Goal: Task Accomplishment & Management: Use online tool/utility

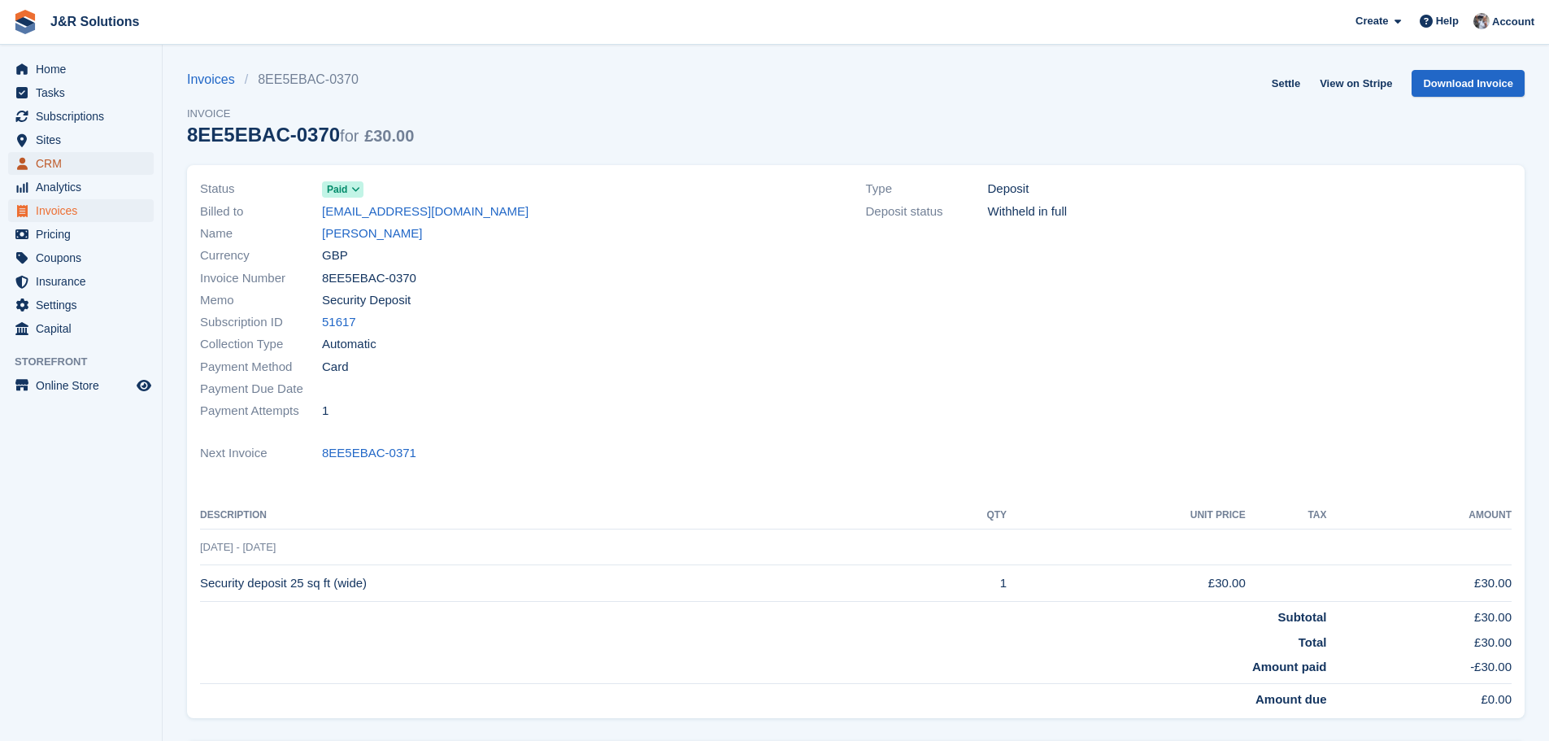
click at [62, 161] on span "CRM" at bounding box center [85, 163] width 98 height 23
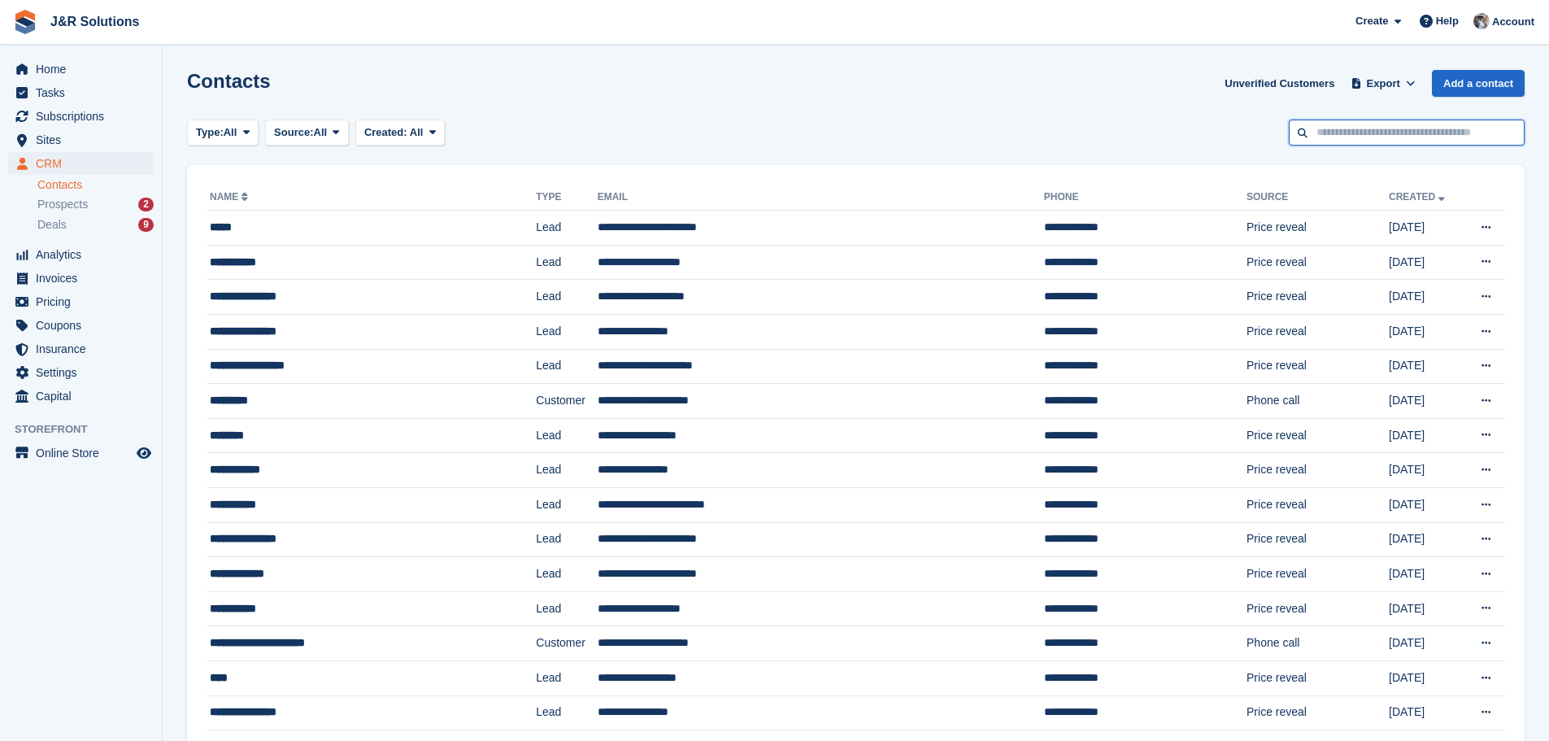
click at [1399, 137] on input "text" at bounding box center [1407, 133] width 236 height 27
type input "****"
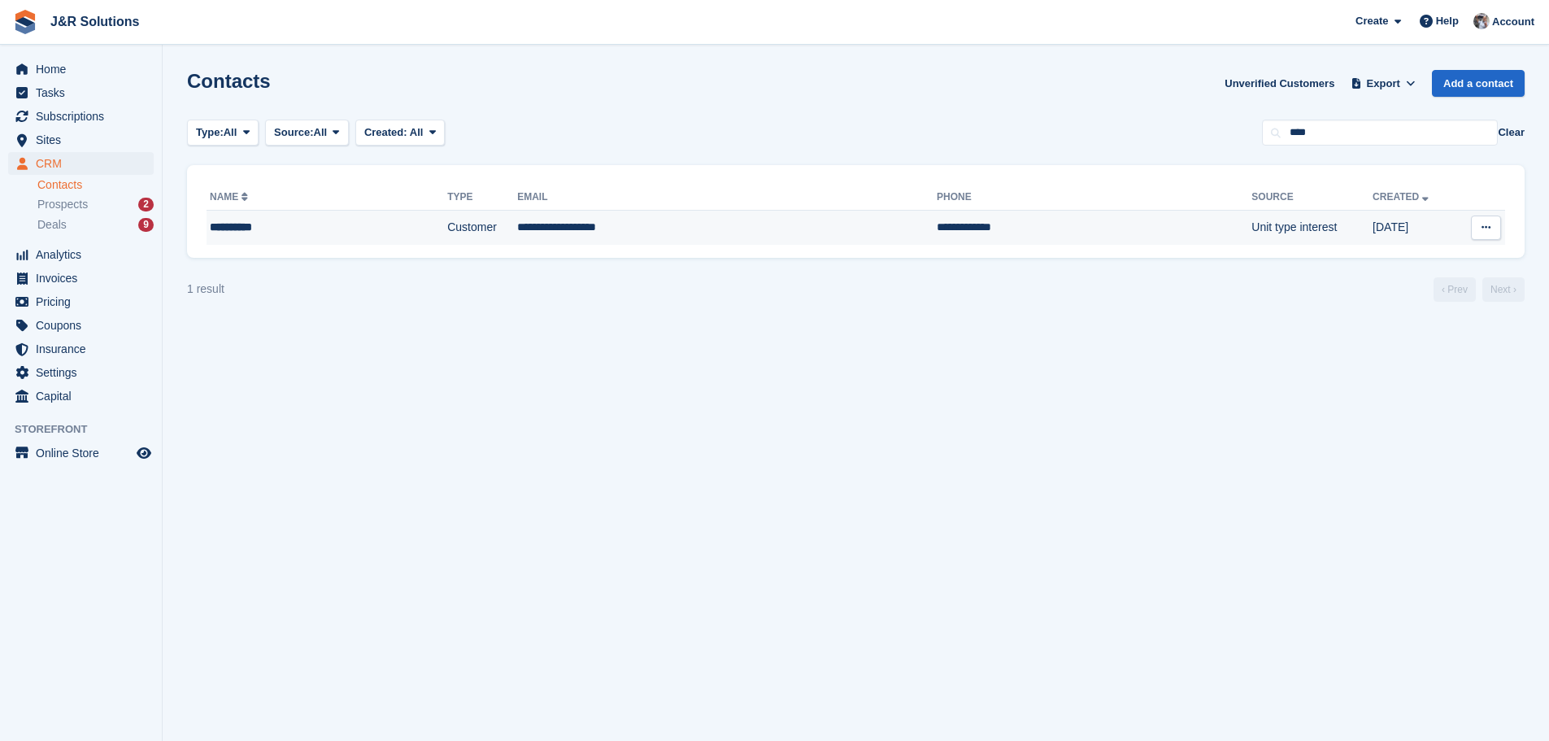
click at [295, 225] on div "**********" at bounding box center [293, 227] width 167 height 17
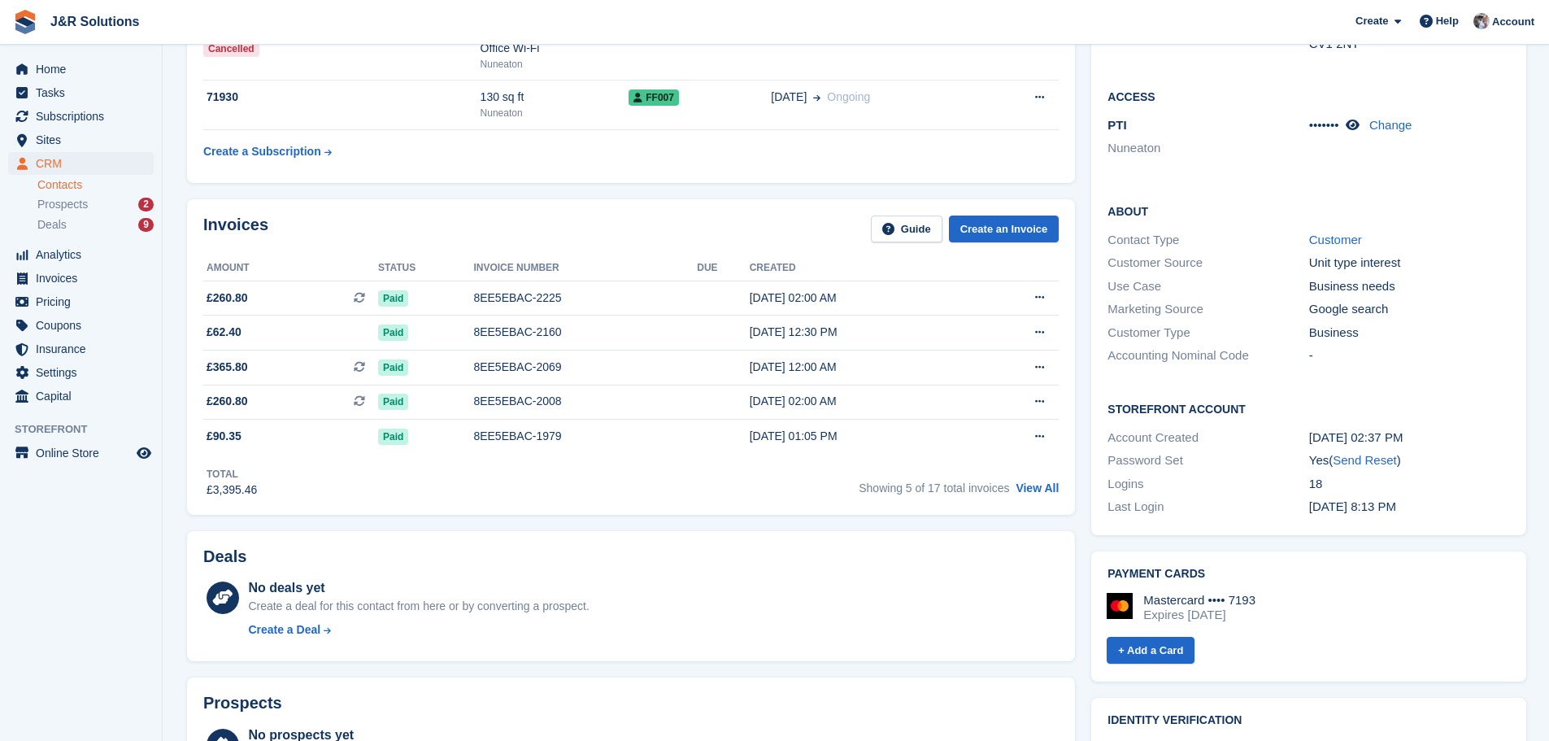
scroll to position [325, 0]
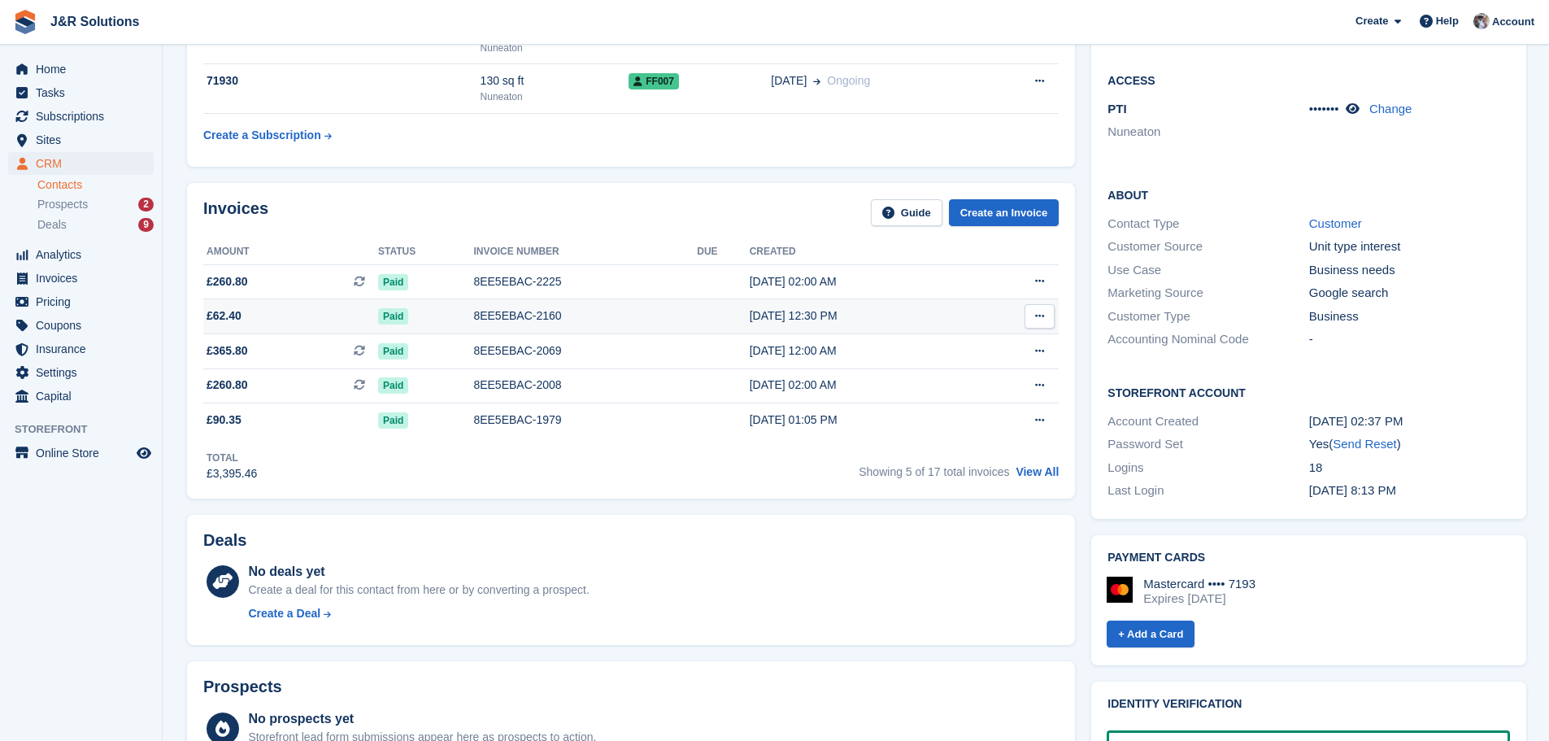
click at [511, 314] on div "8EE5EBAC-2160" at bounding box center [585, 315] width 224 height 17
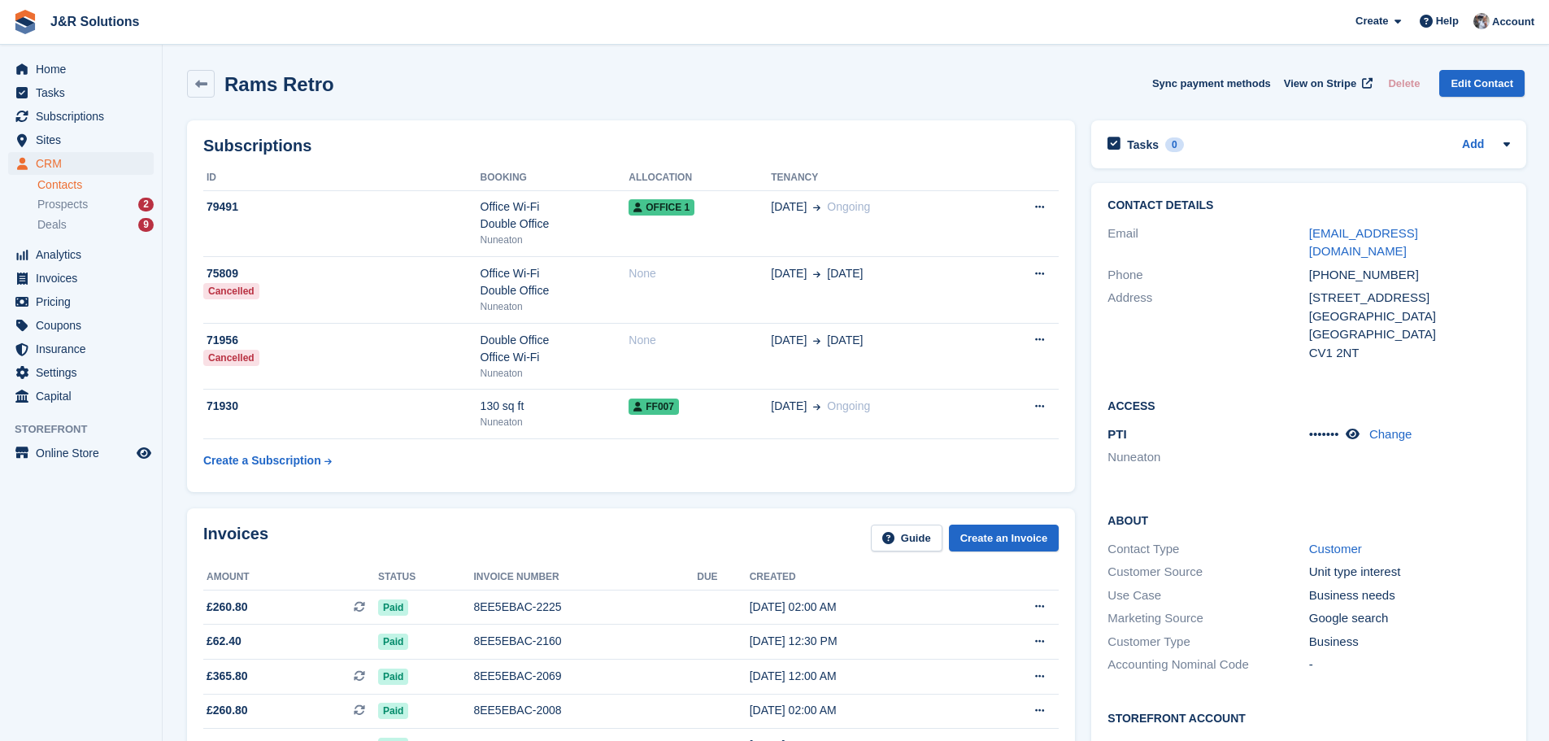
scroll to position [325, 0]
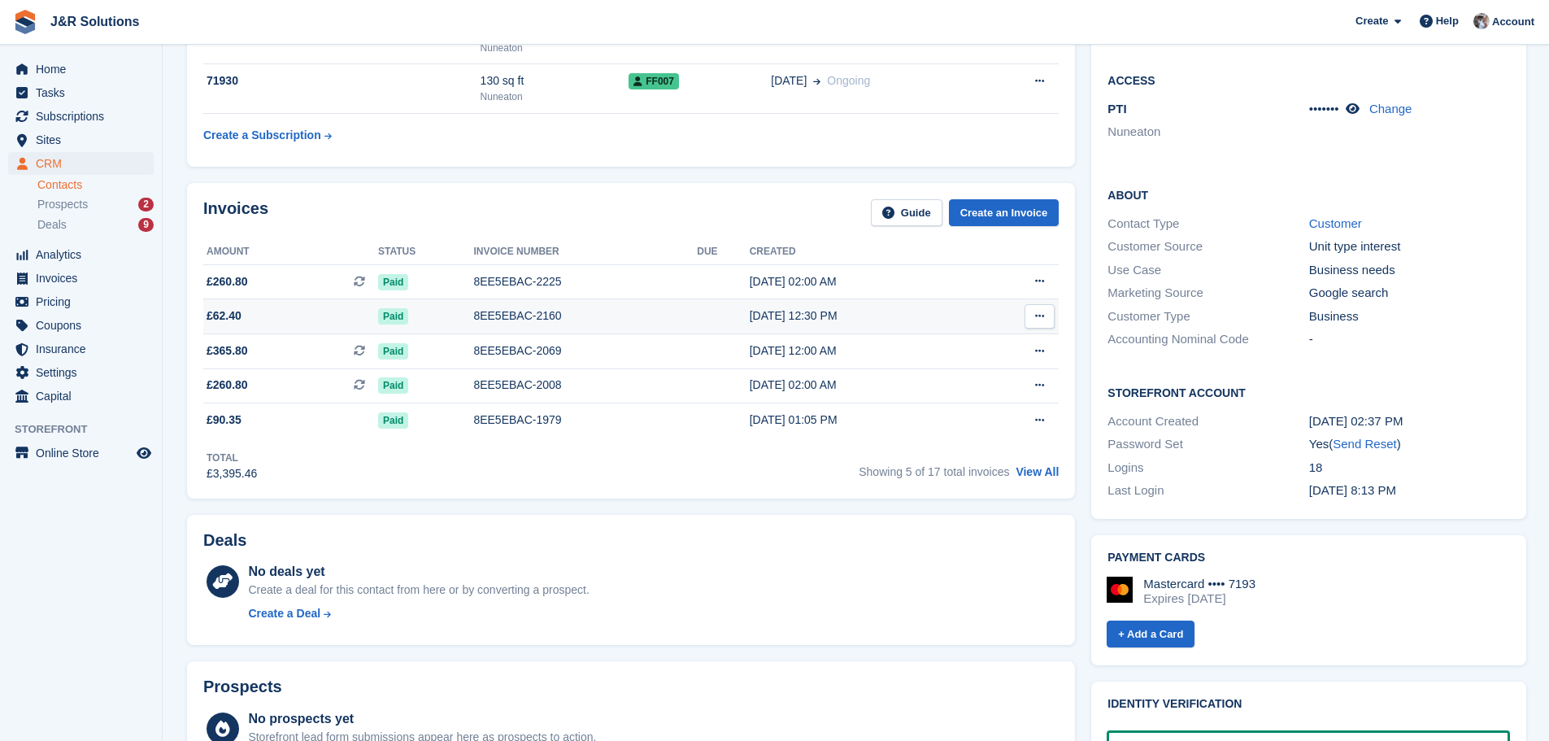
click at [1035, 320] on icon at bounding box center [1039, 316] width 9 height 11
drag, startPoint x: 481, startPoint y: 315, endPoint x: 799, endPoint y: 311, distance: 318.8
click at [799, 311] on div "31 Jul, 12:30 PM" at bounding box center [861, 315] width 223 height 17
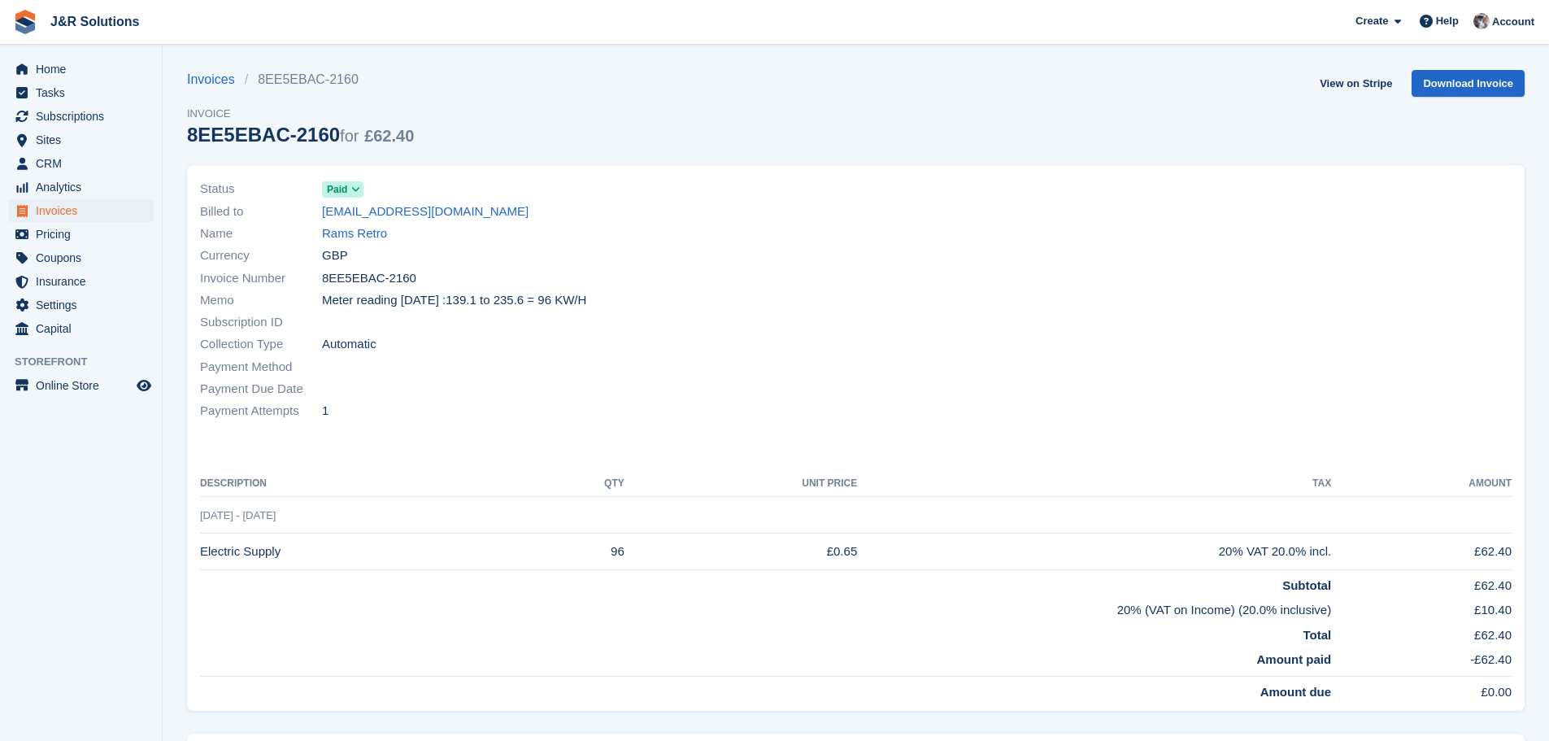
click at [598, 302] on div "Memo Meter reading [DATE] :139.1 to 235.6 = 96 KW/H" at bounding box center [523, 300] width 646 height 22
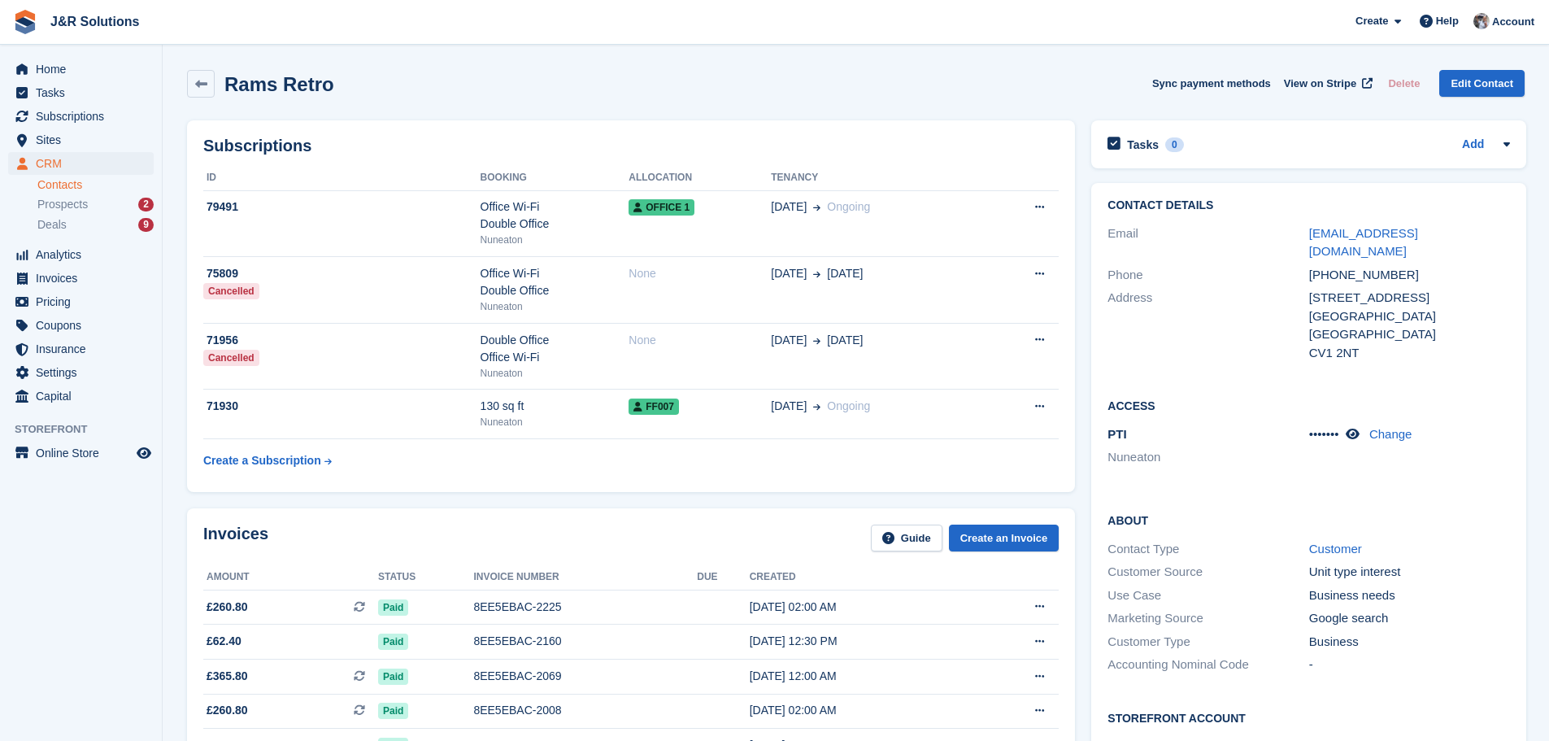
scroll to position [325, 0]
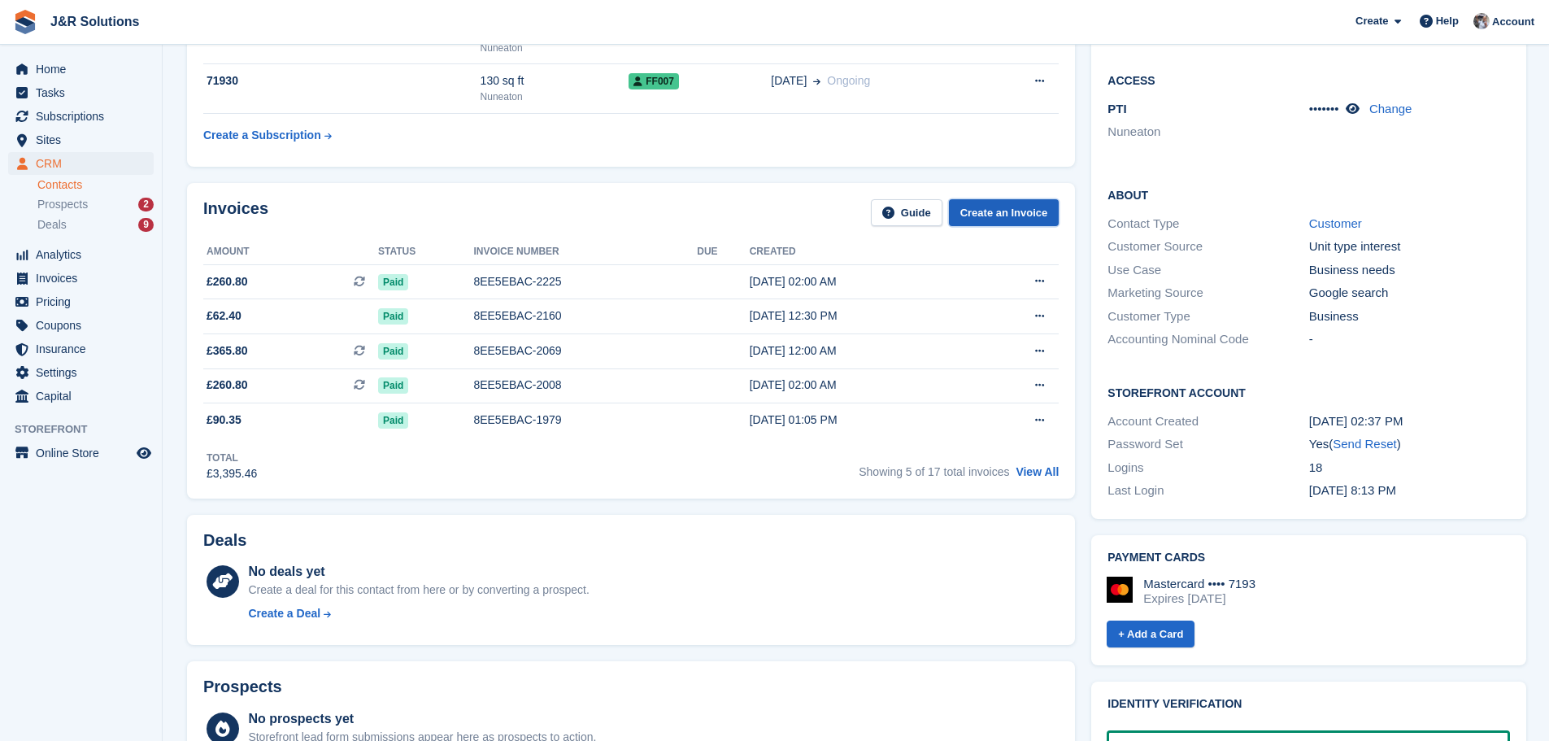
click at [984, 213] on link "Create an Invoice" at bounding box center [1004, 212] width 111 height 27
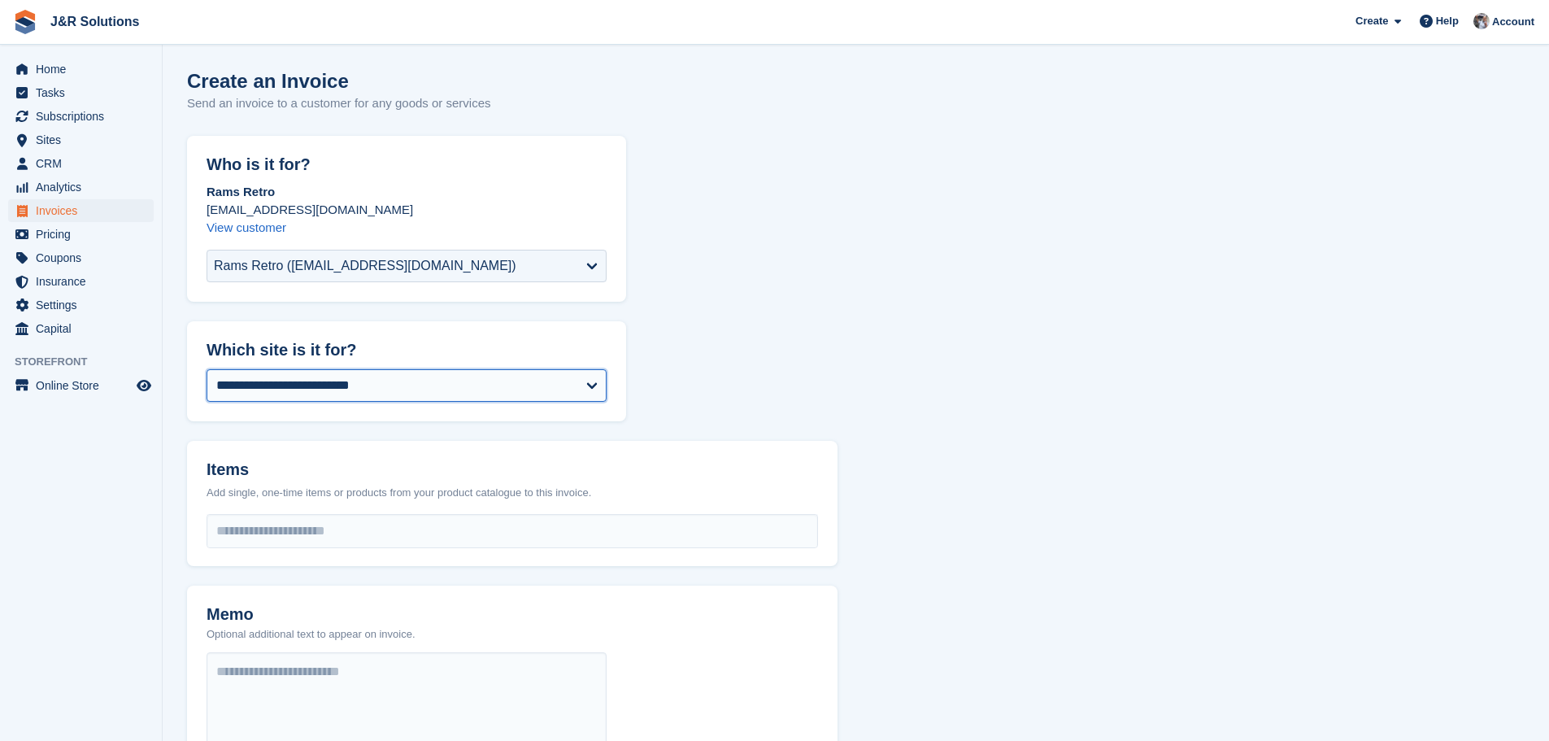
click at [360, 385] on select "**********" at bounding box center [407, 385] width 400 height 33
select select "****"
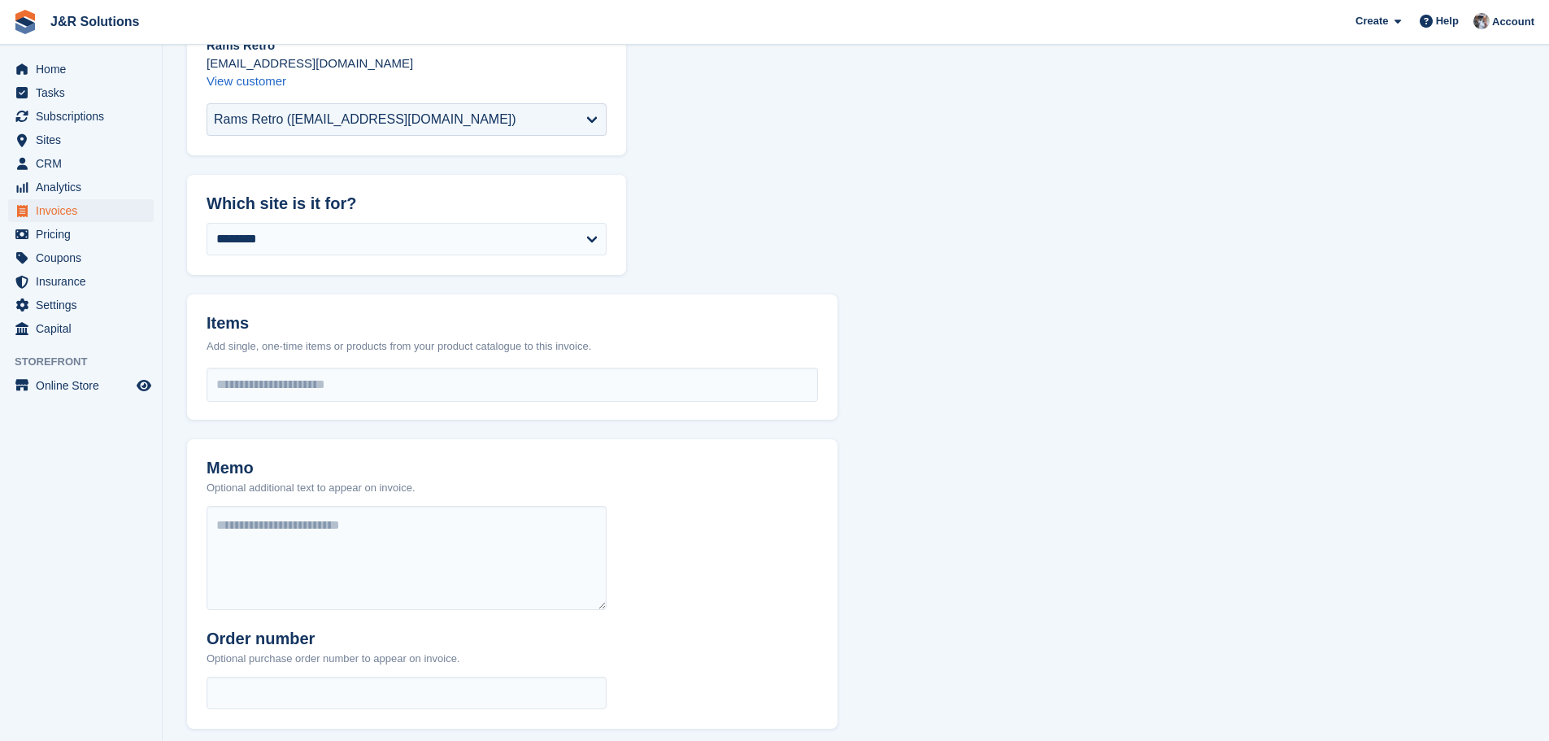
scroll to position [163, 0]
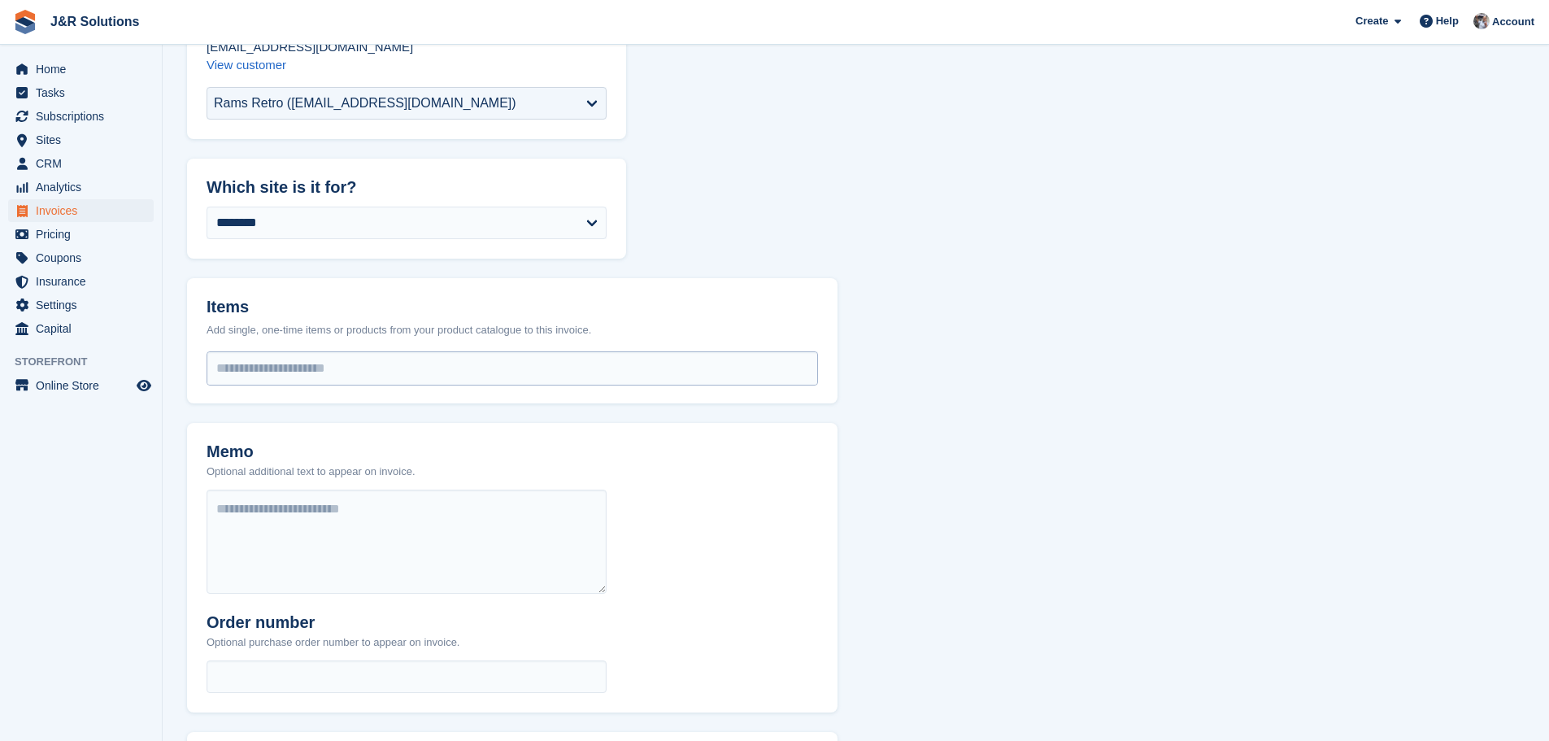
click at [344, 363] on input "select-one" at bounding box center [512, 368] width 610 height 33
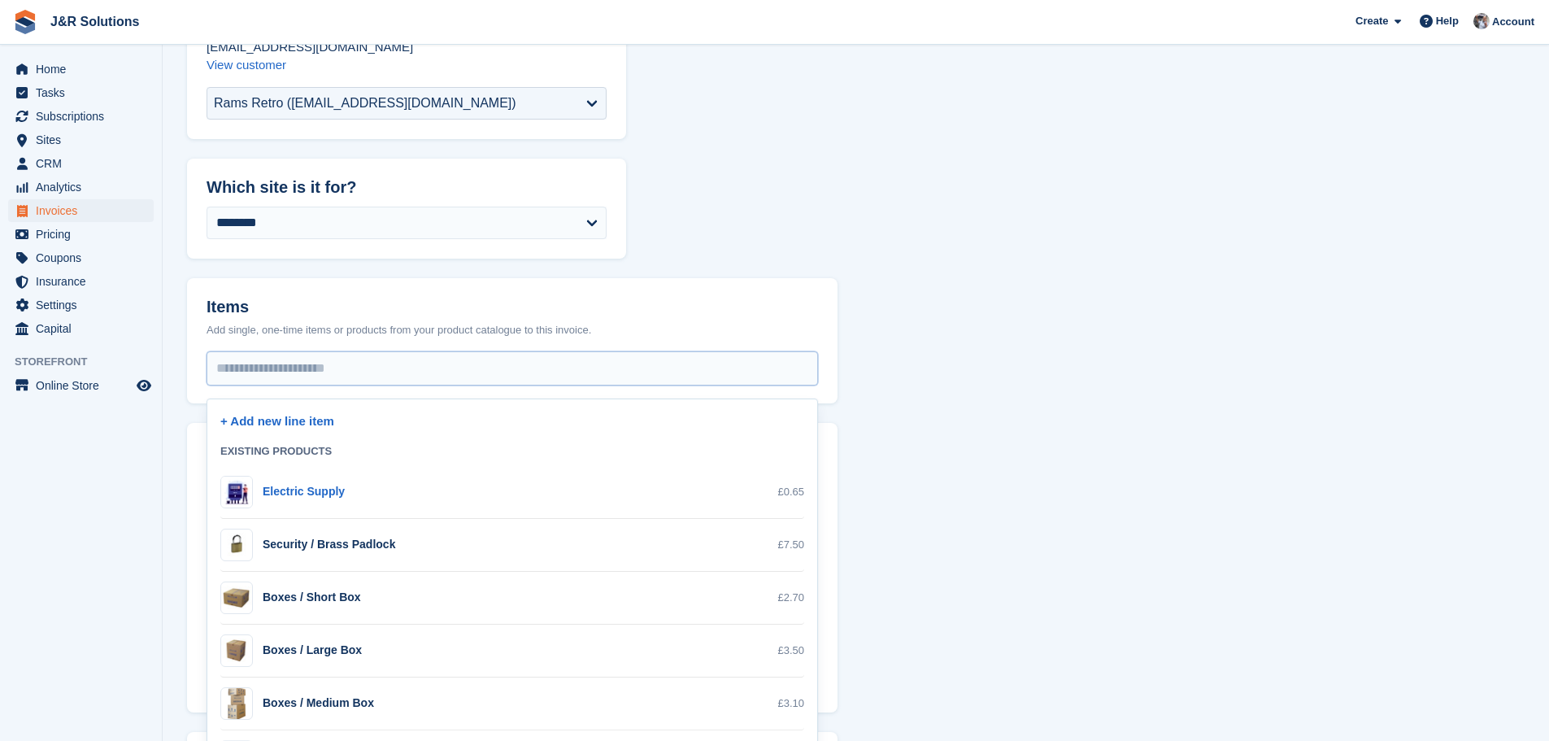
click at [330, 491] on div "Electric Supply" at bounding box center [304, 491] width 82 height 17
select select "*"
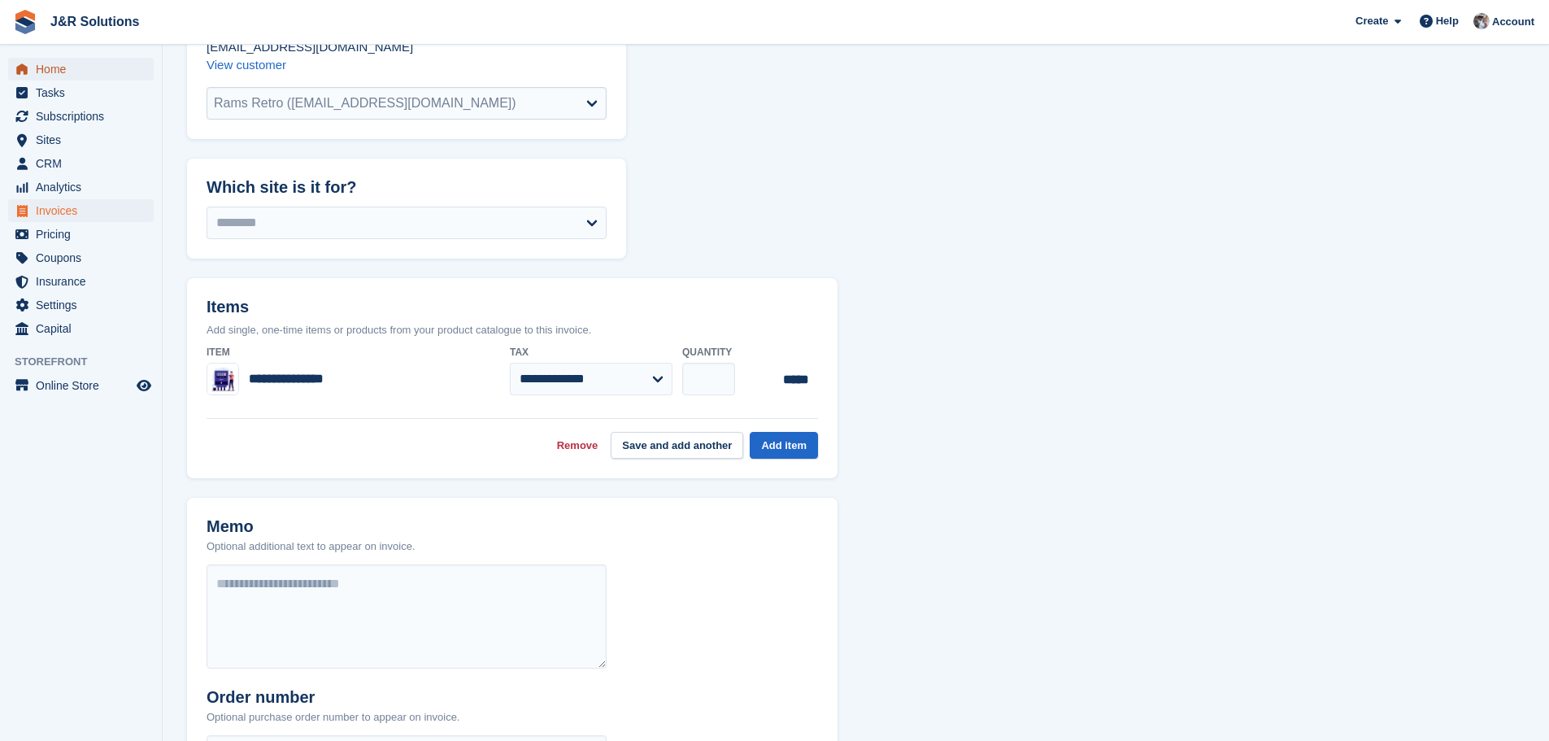
click at [50, 74] on span "Home" at bounding box center [85, 69] width 98 height 23
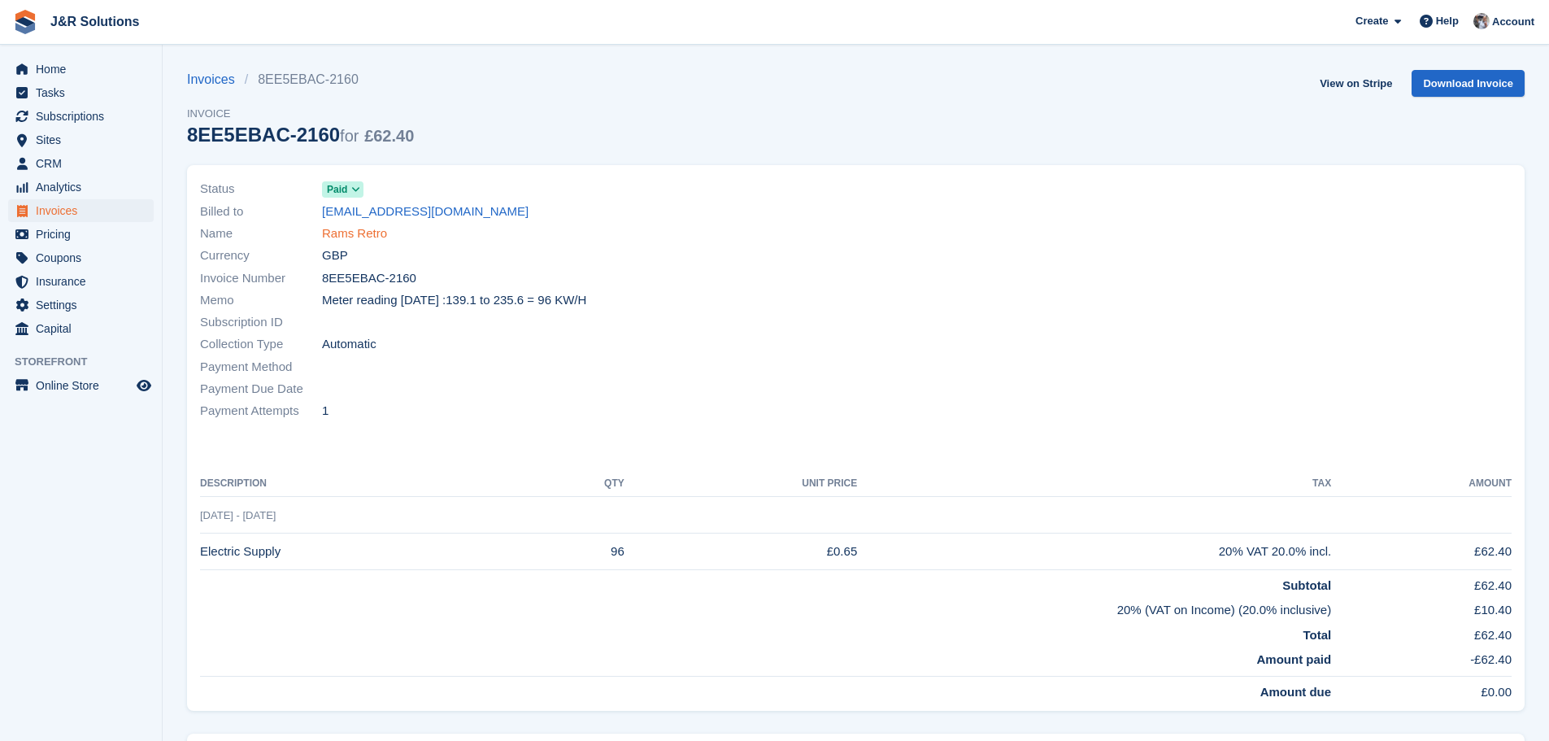
click at [353, 237] on link "Rams Retro" at bounding box center [354, 233] width 65 height 19
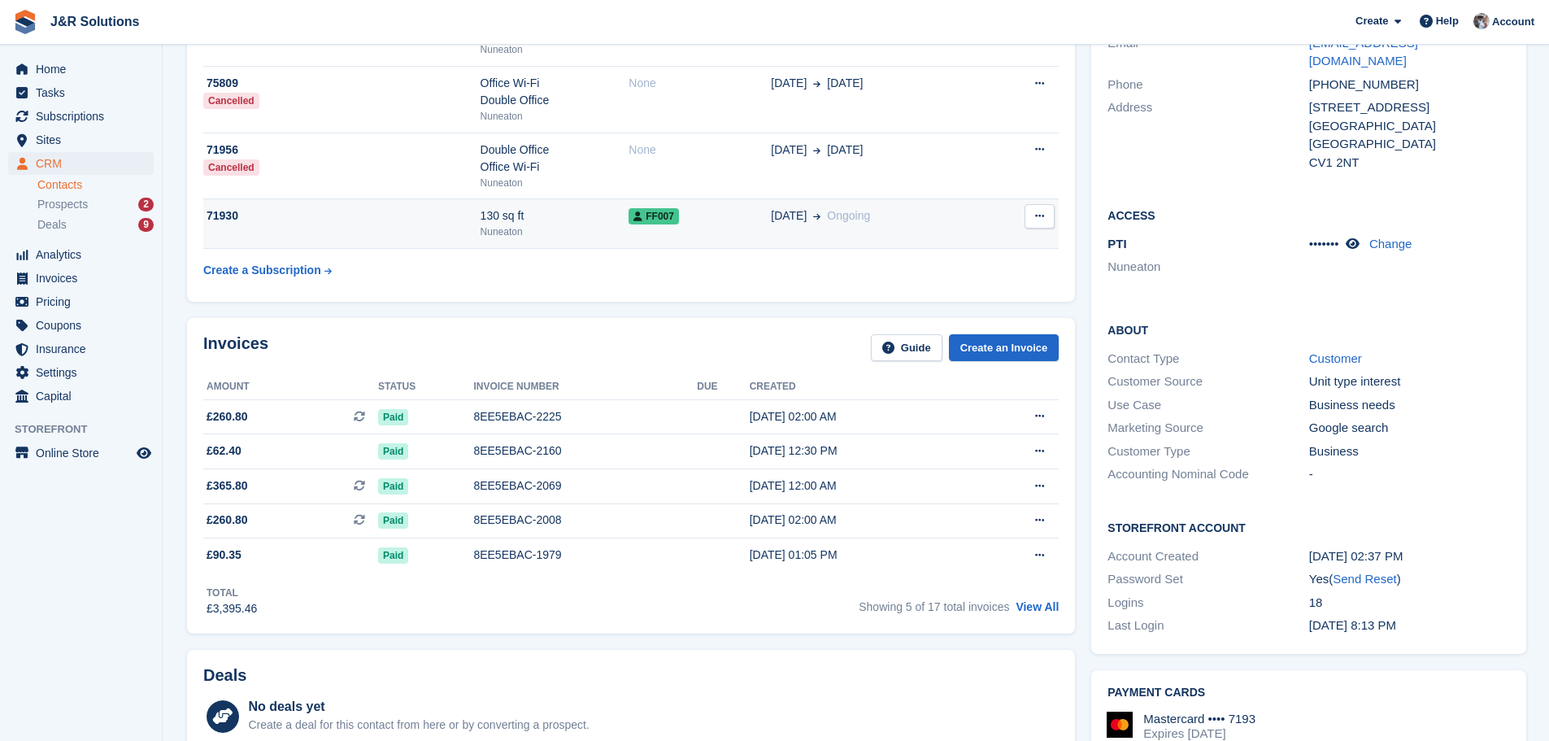
scroll to position [325, 0]
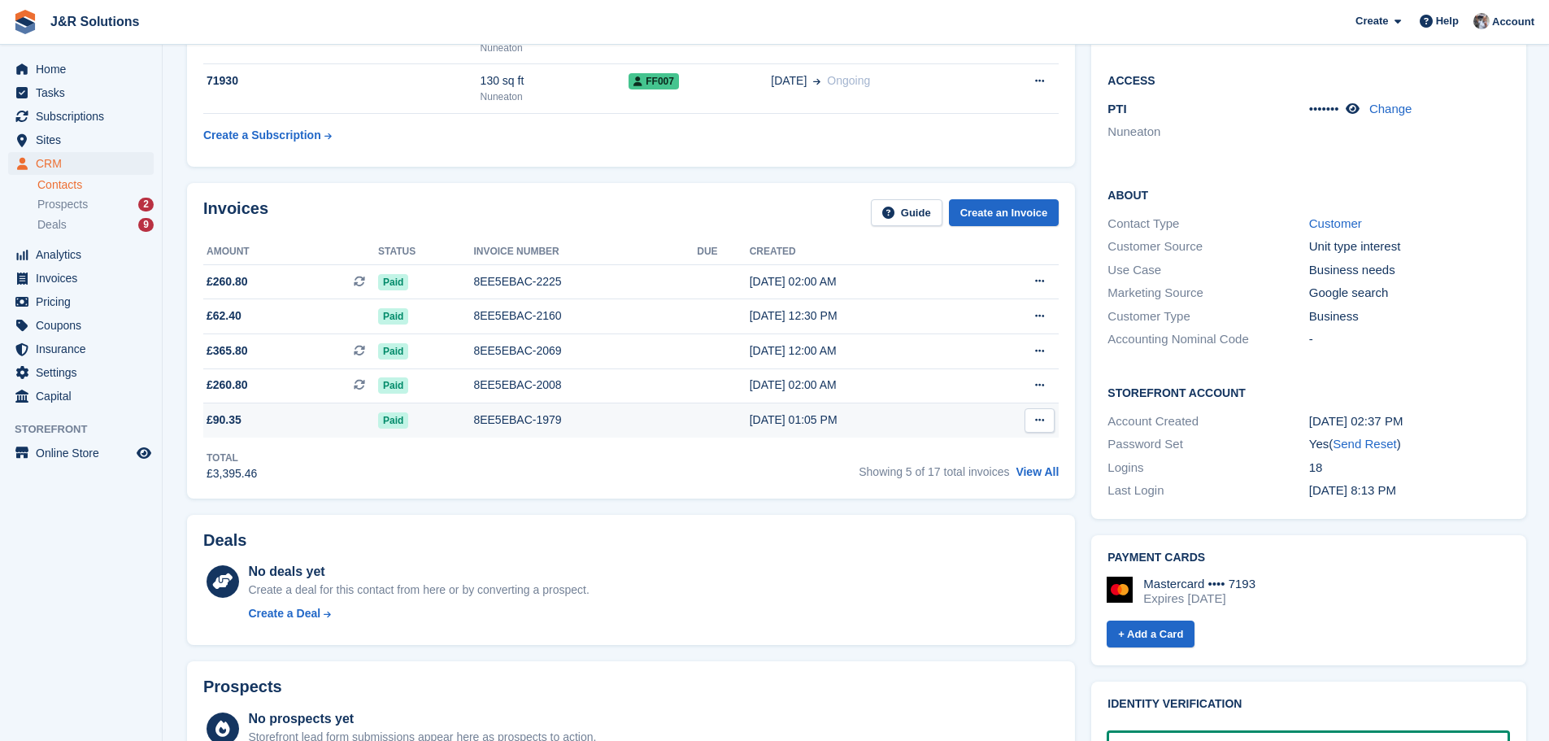
click at [515, 424] on div "8EE5EBAC-1979" at bounding box center [585, 419] width 224 height 17
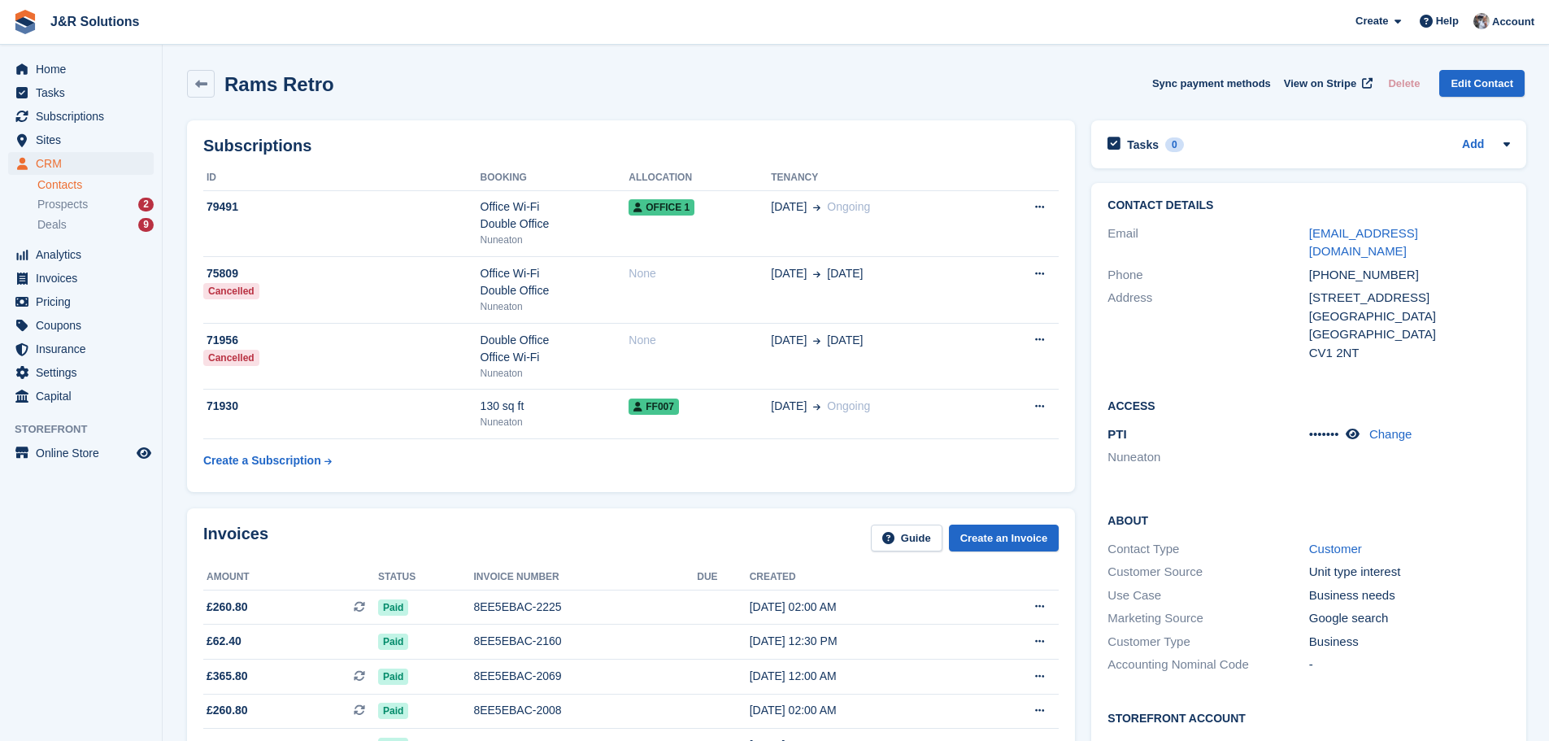
scroll to position [325, 0]
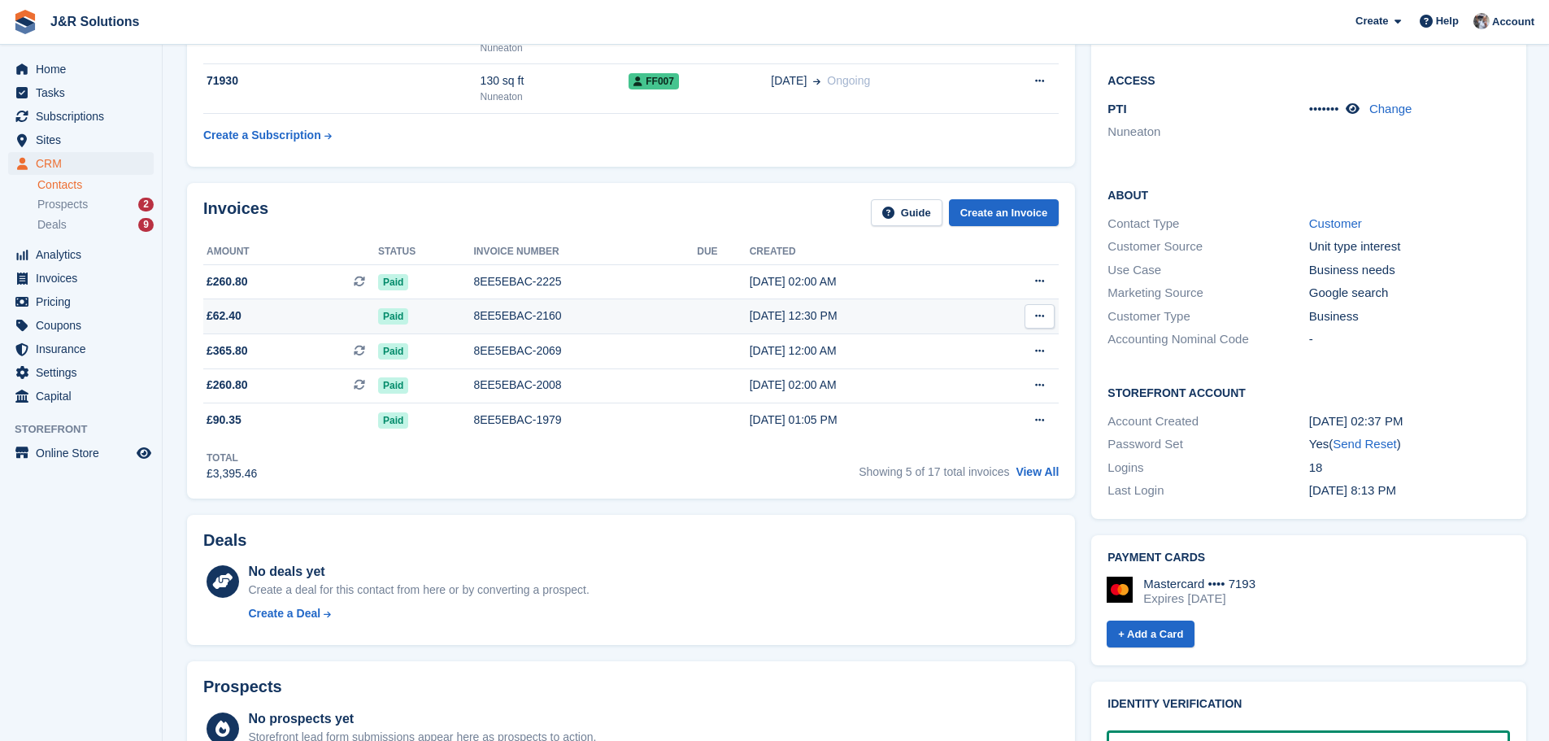
click at [521, 317] on div "8EE5EBAC-2160" at bounding box center [585, 315] width 224 height 17
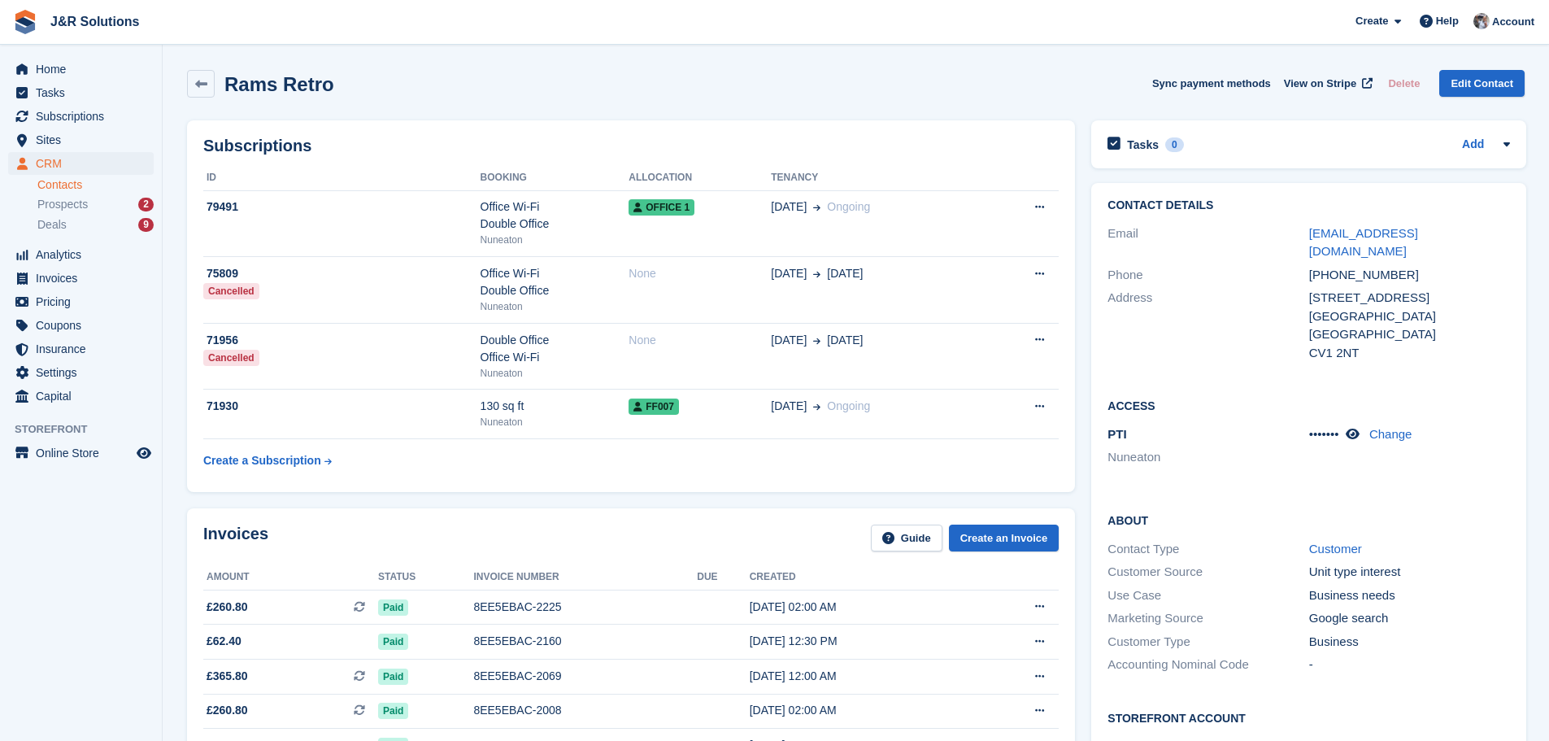
scroll to position [325, 0]
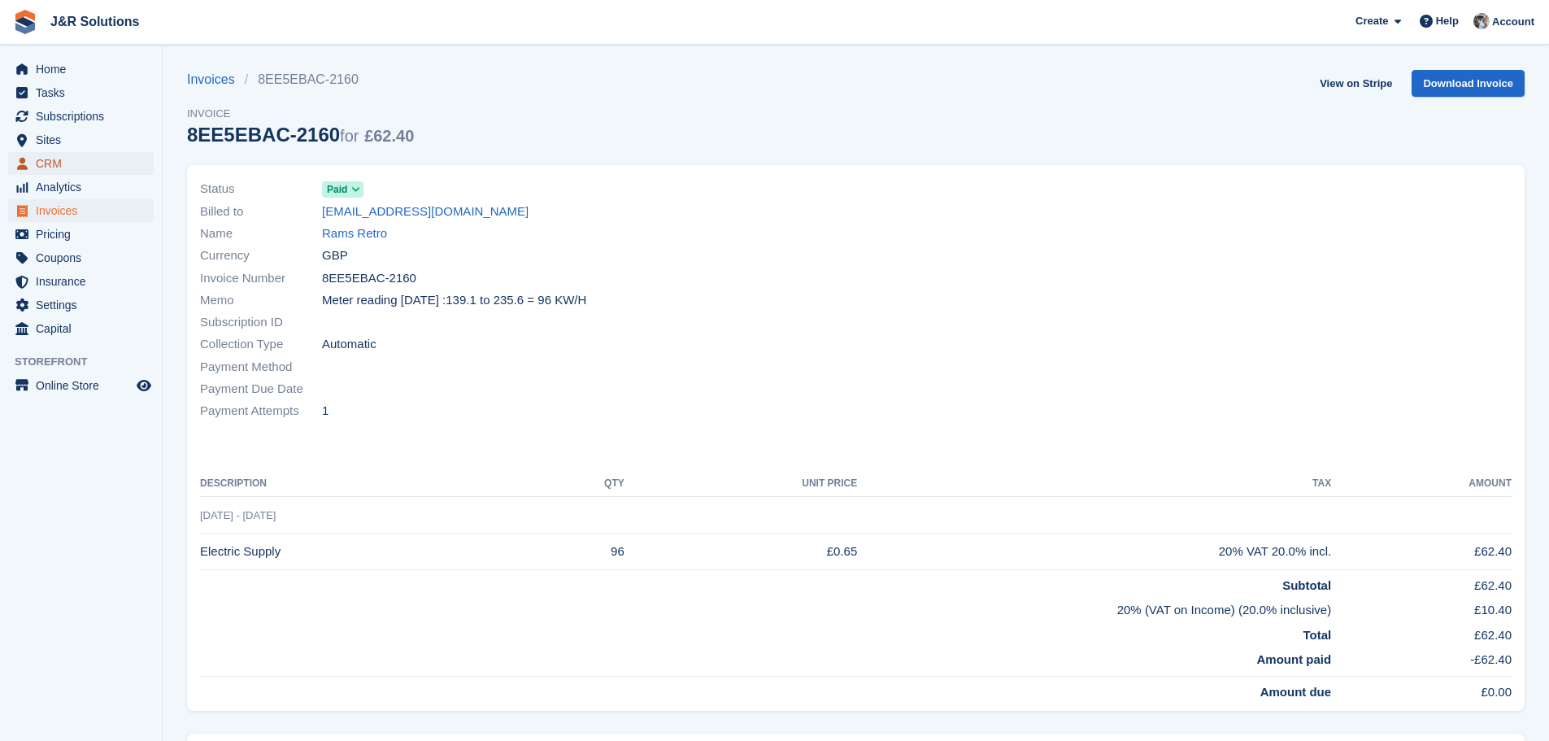
click at [55, 165] on span "CRM" at bounding box center [85, 163] width 98 height 23
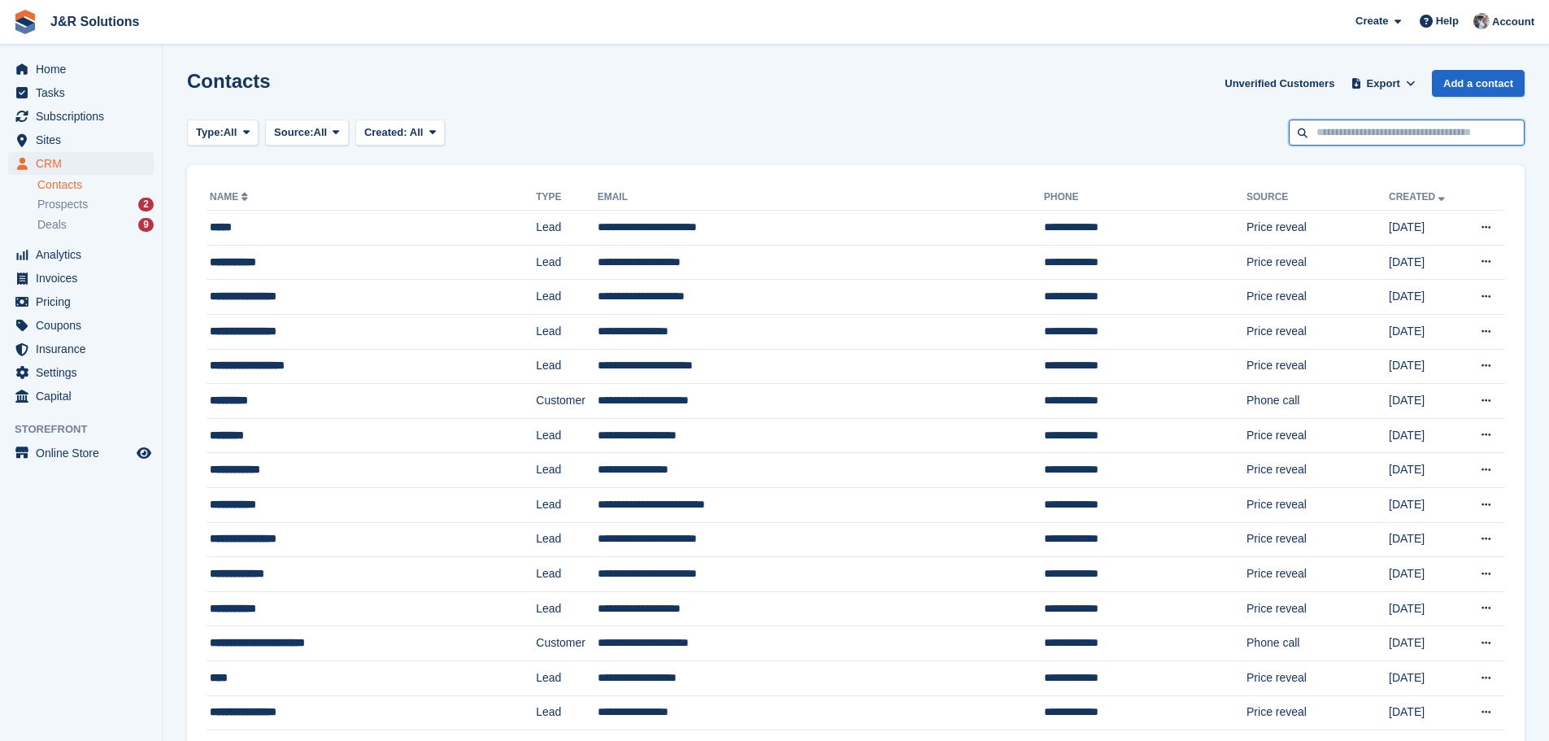
click at [1355, 129] on input "text" at bounding box center [1407, 133] width 236 height 27
type input "****"
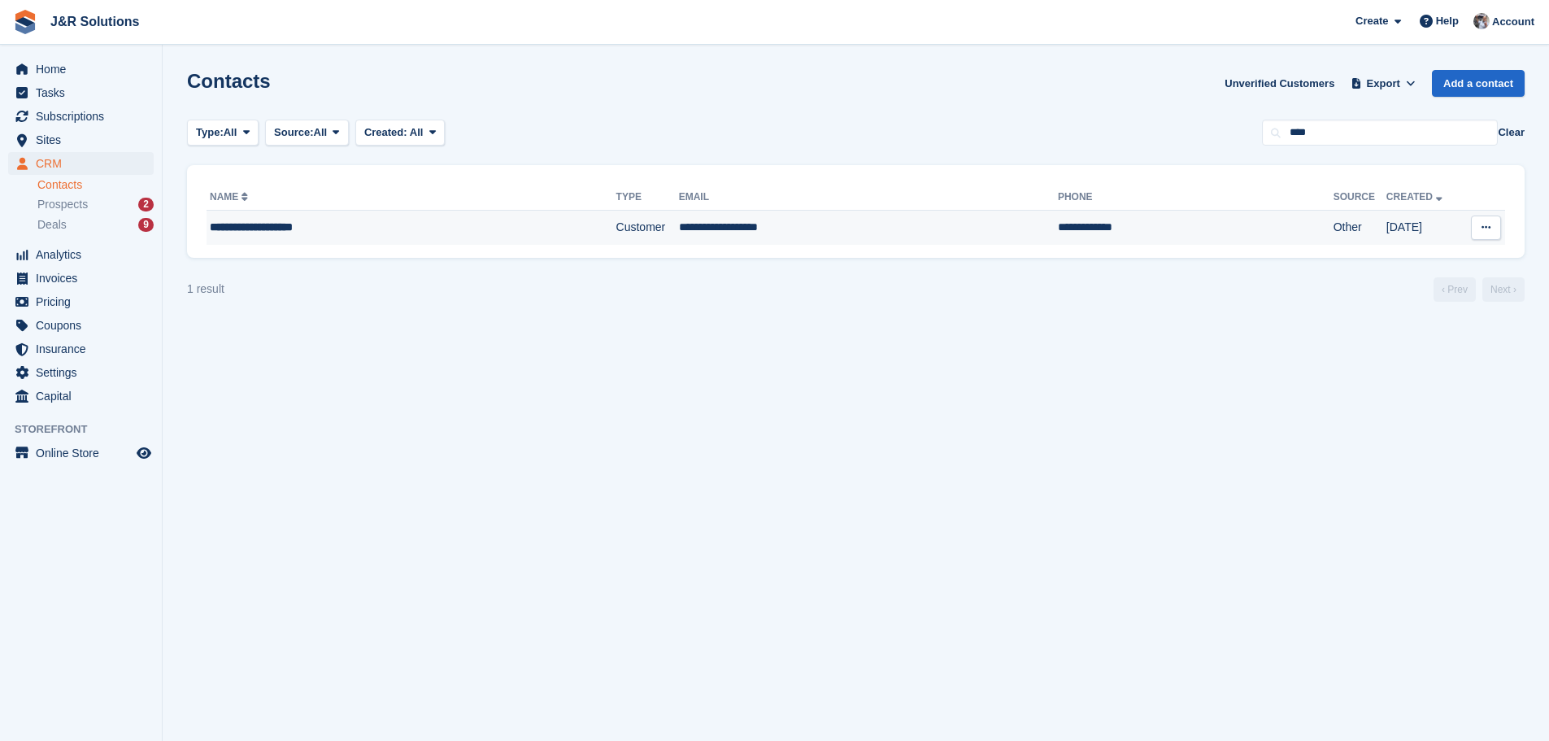
click at [286, 234] on div "**********" at bounding box center [369, 227] width 319 height 17
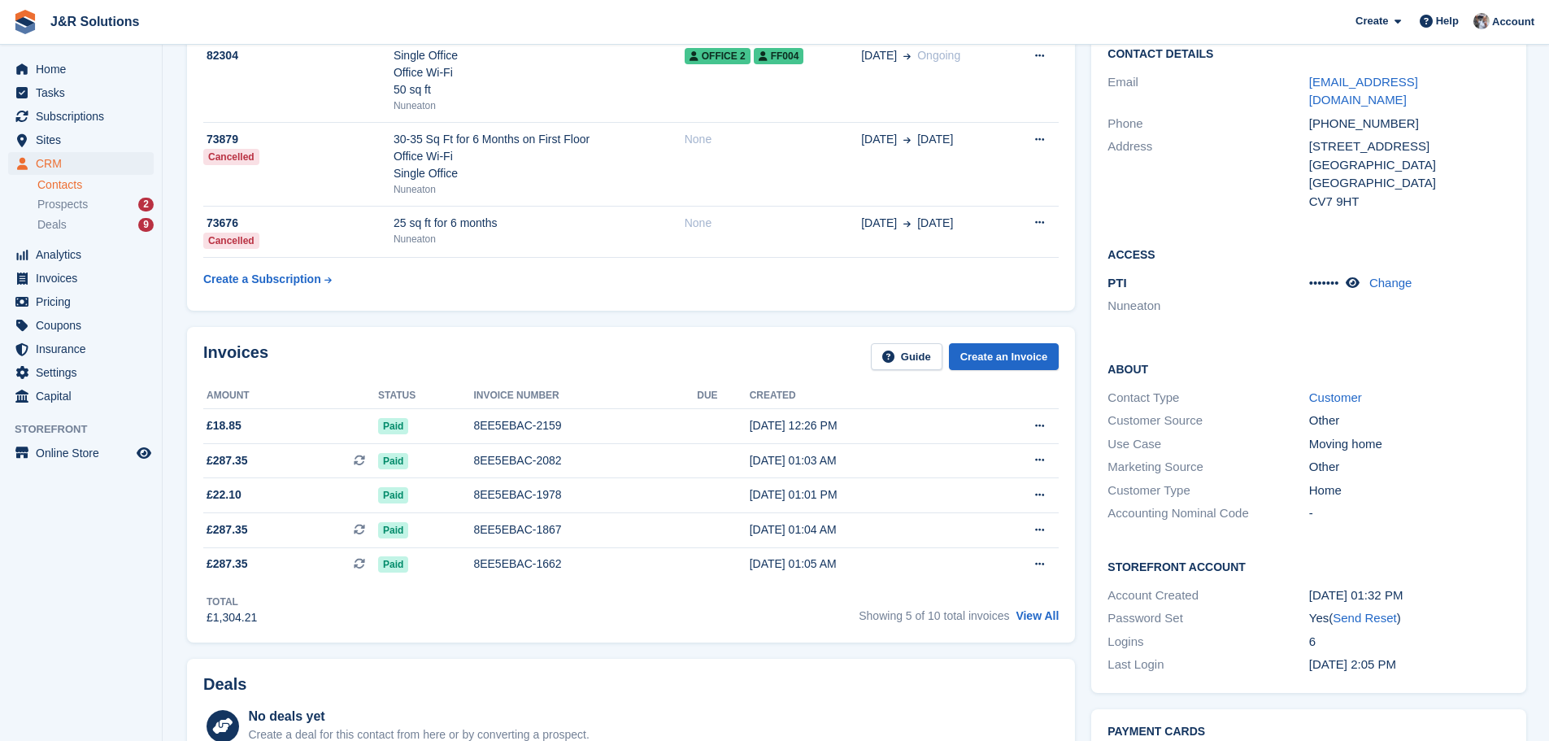
scroll to position [163, 0]
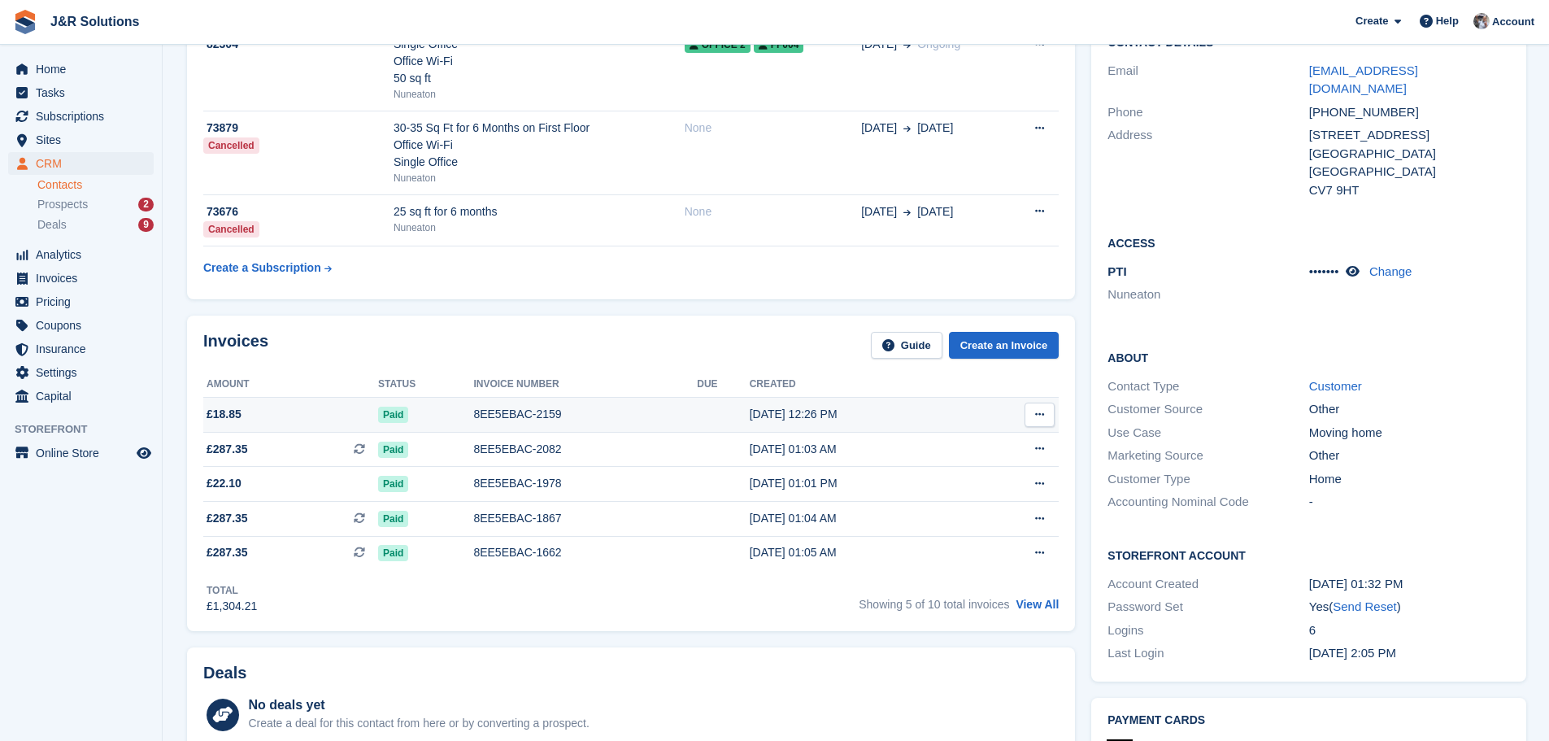
click at [566, 413] on div "8EE5EBAC-2159" at bounding box center [585, 414] width 224 height 17
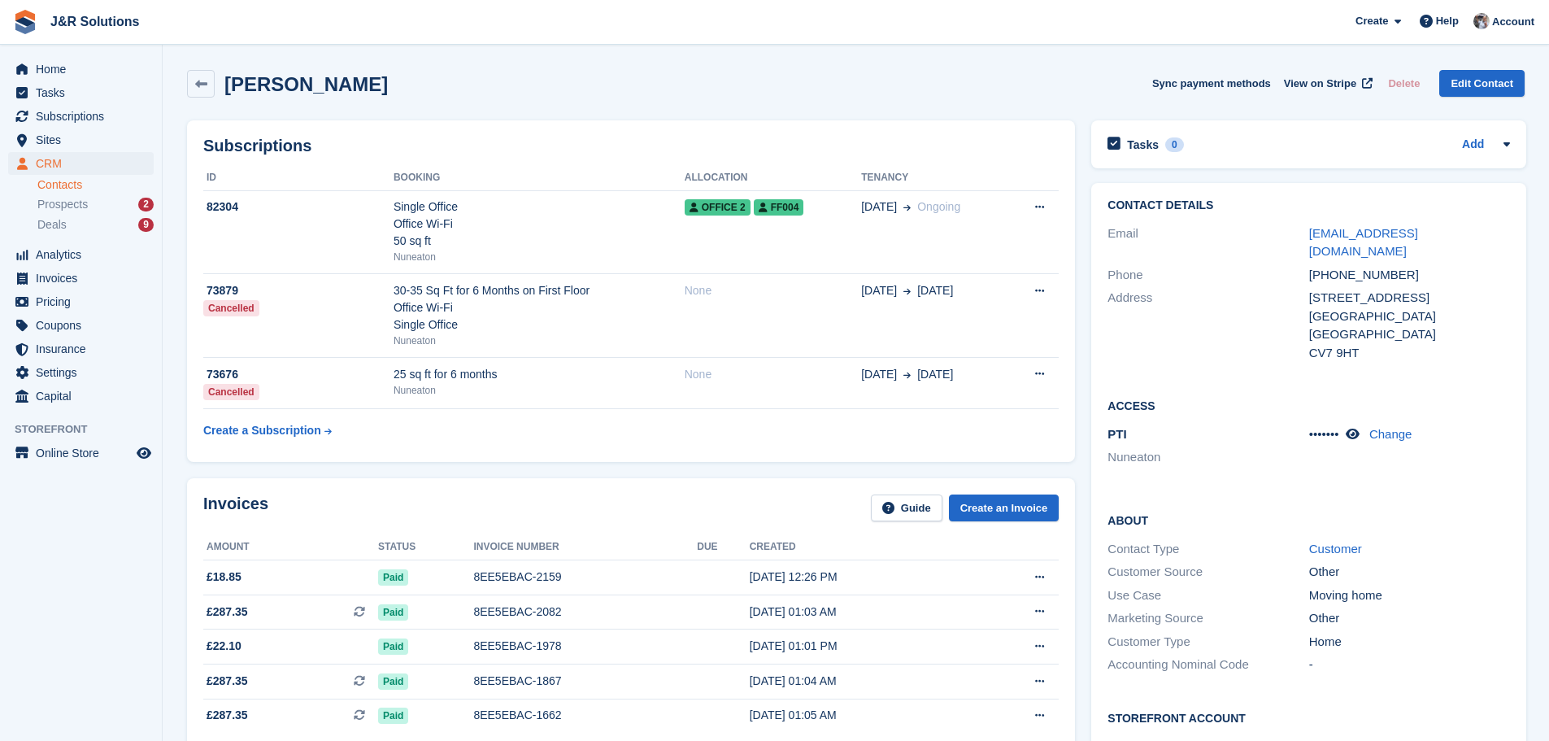
scroll to position [163, 0]
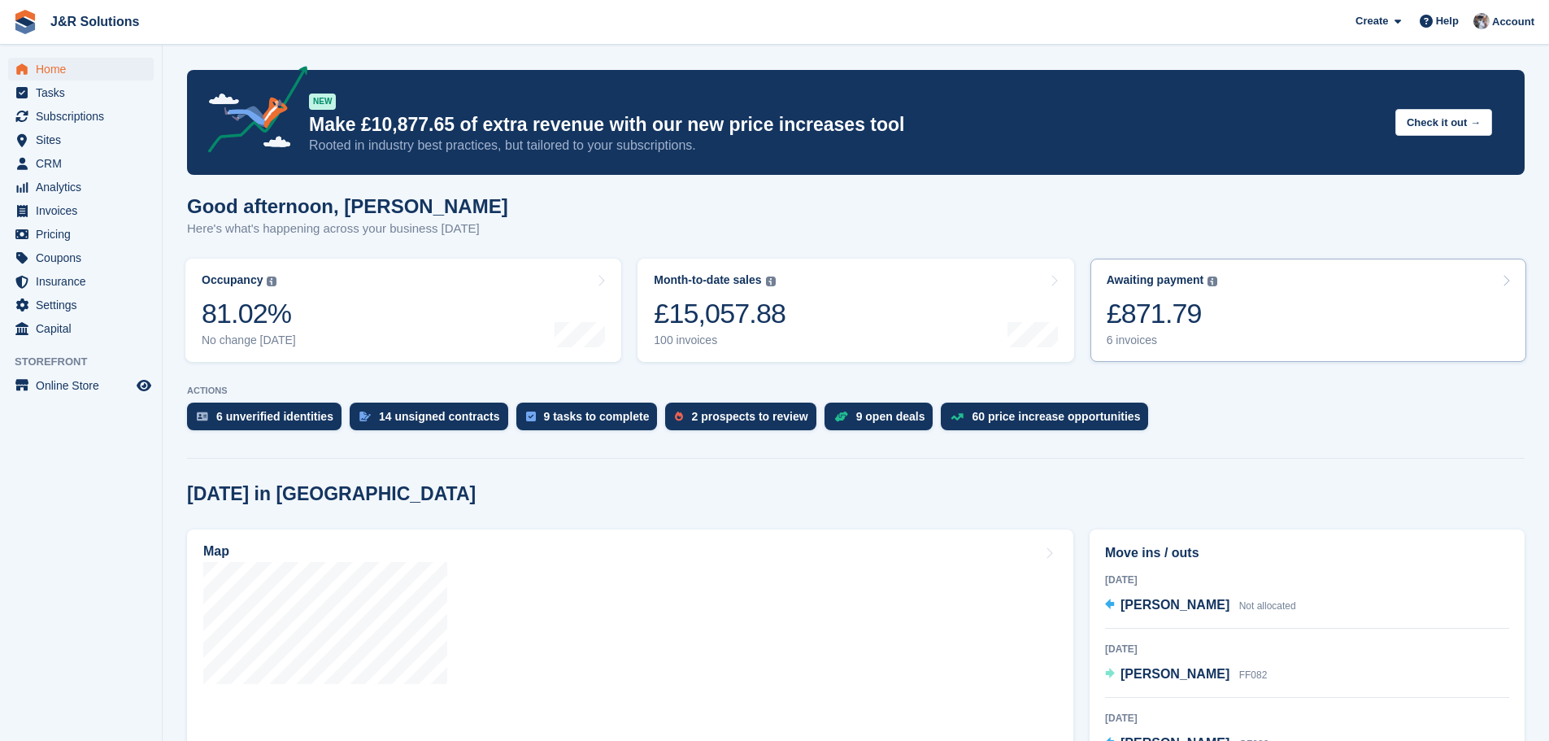
click at [1191, 330] on div "£871.79" at bounding box center [1162, 313] width 111 height 33
